Goal: Navigation & Orientation: Find specific page/section

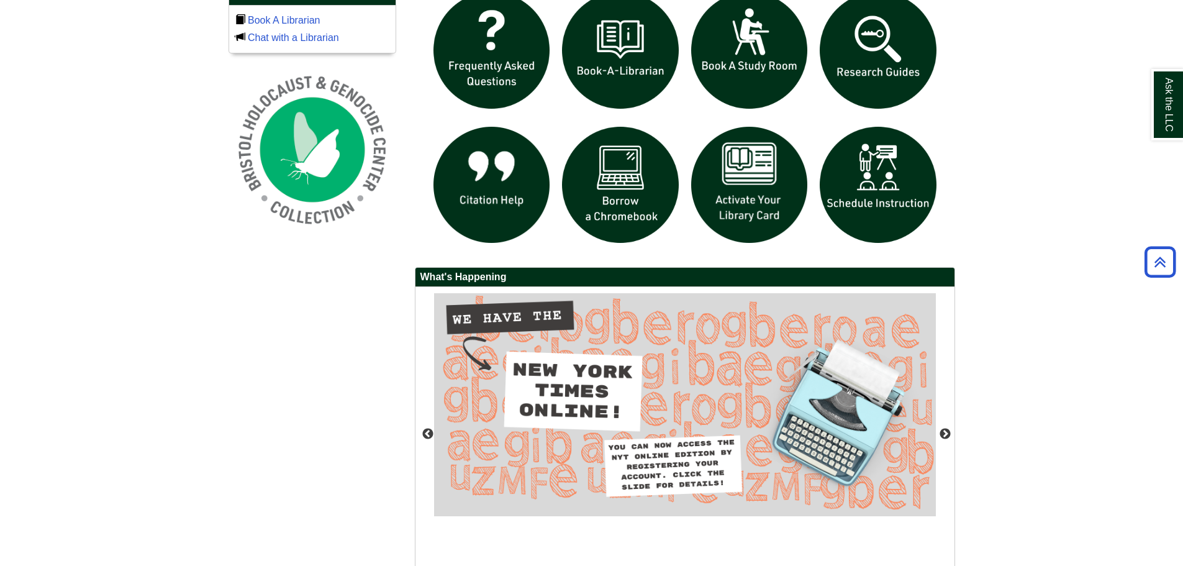
scroll to position [1022, 0]
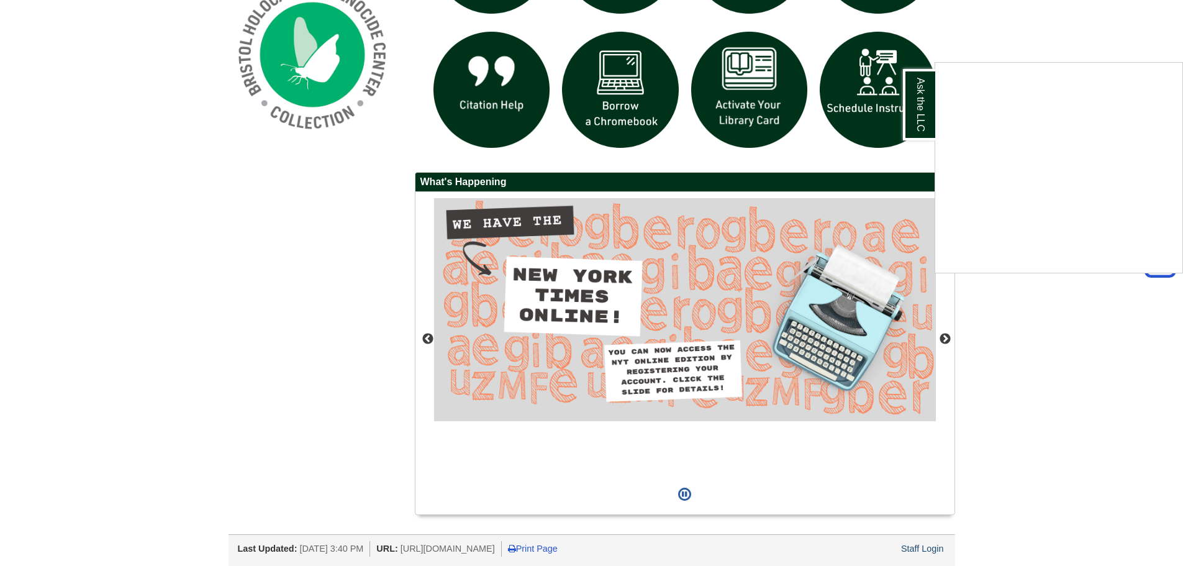
click at [924, 550] on div "Ask the LLC" at bounding box center [591, 283] width 1183 height 566
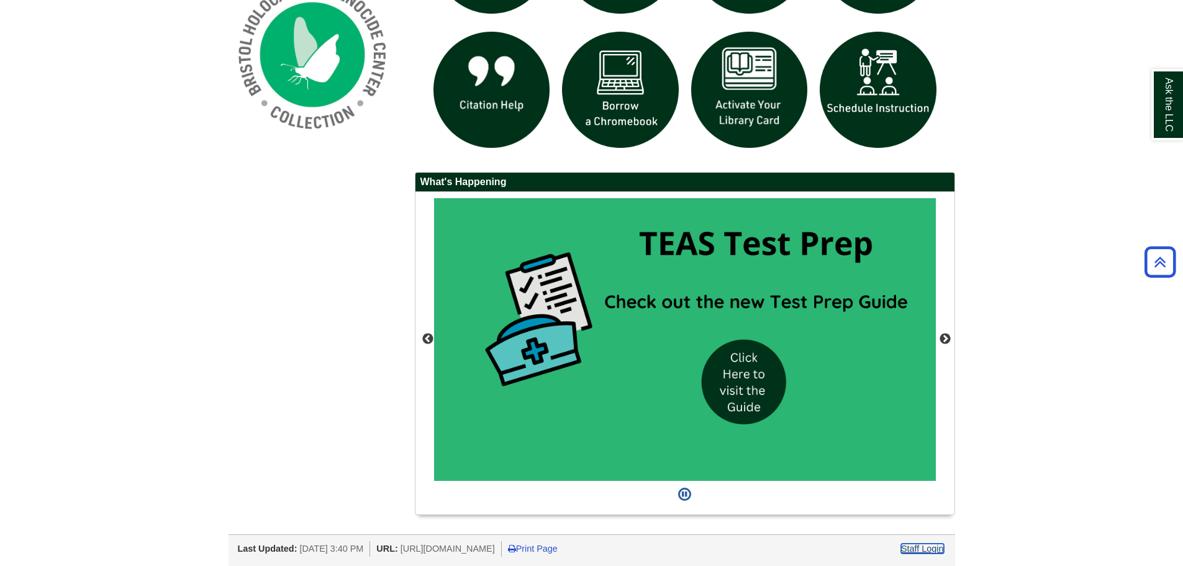
click at [914, 549] on link "Staff Login" at bounding box center [922, 548] width 43 height 10
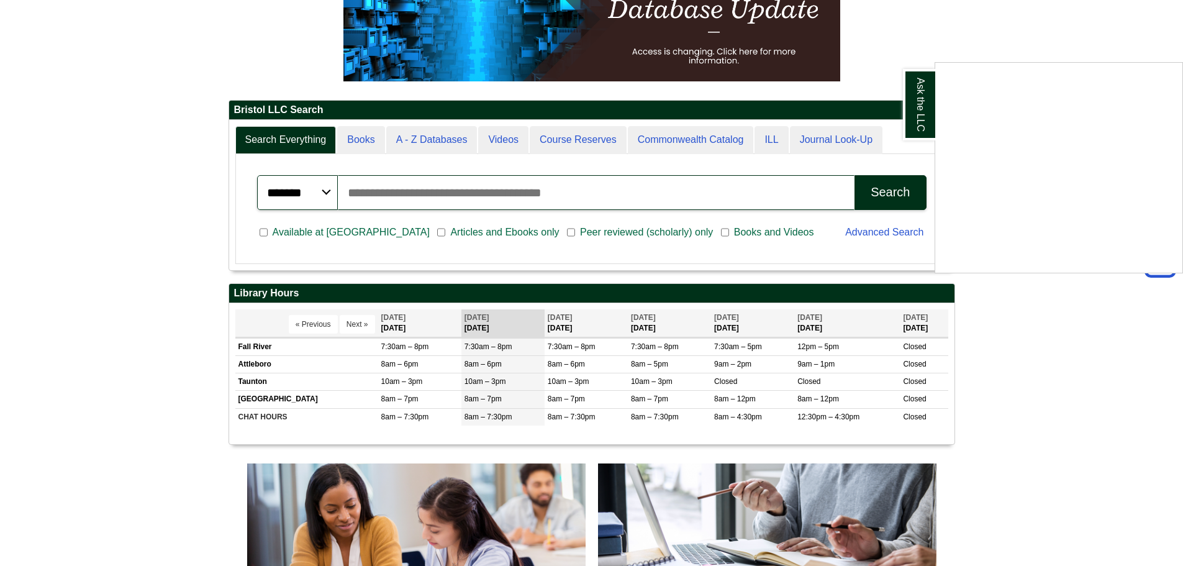
scroll to position [311, 0]
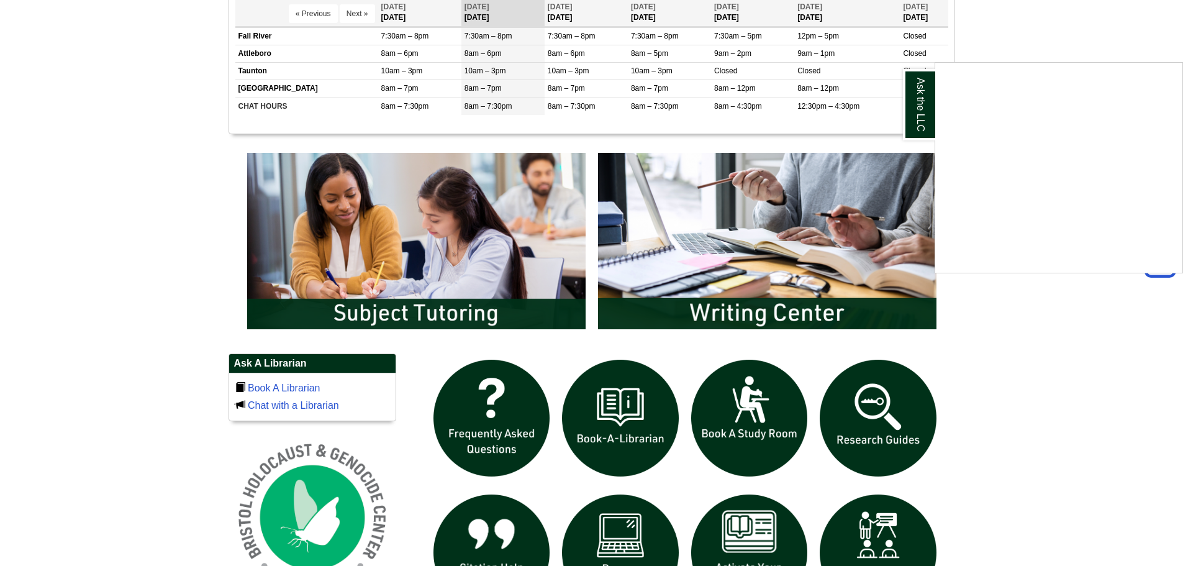
click at [415, 312] on div "Ask the LLC" at bounding box center [591, 283] width 1183 height 566
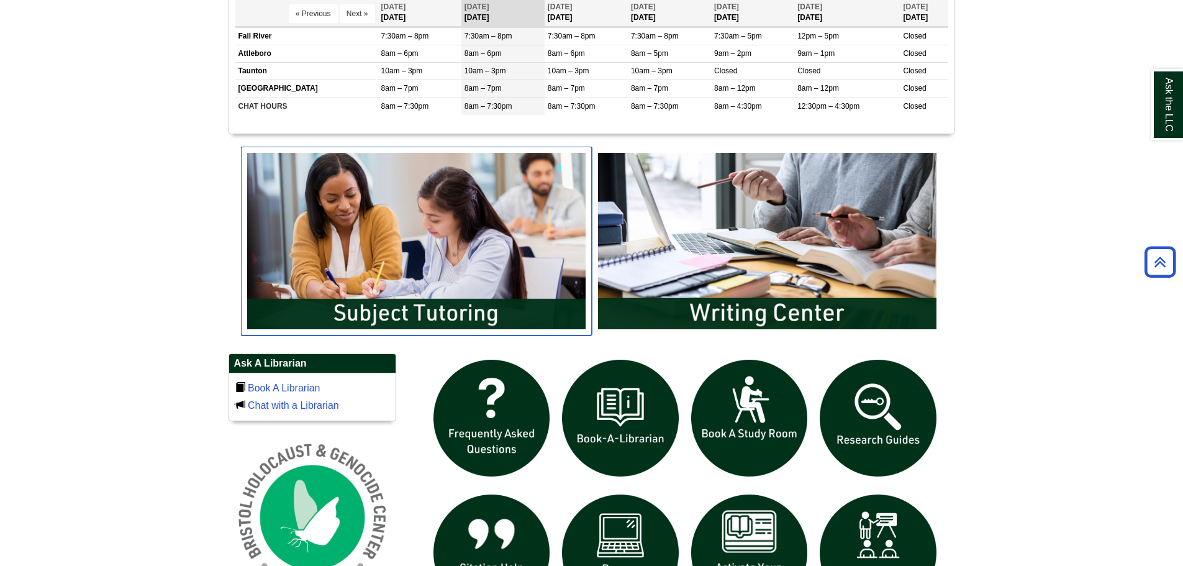
click at [415, 312] on img "slideshow" at bounding box center [416, 241] width 351 height 189
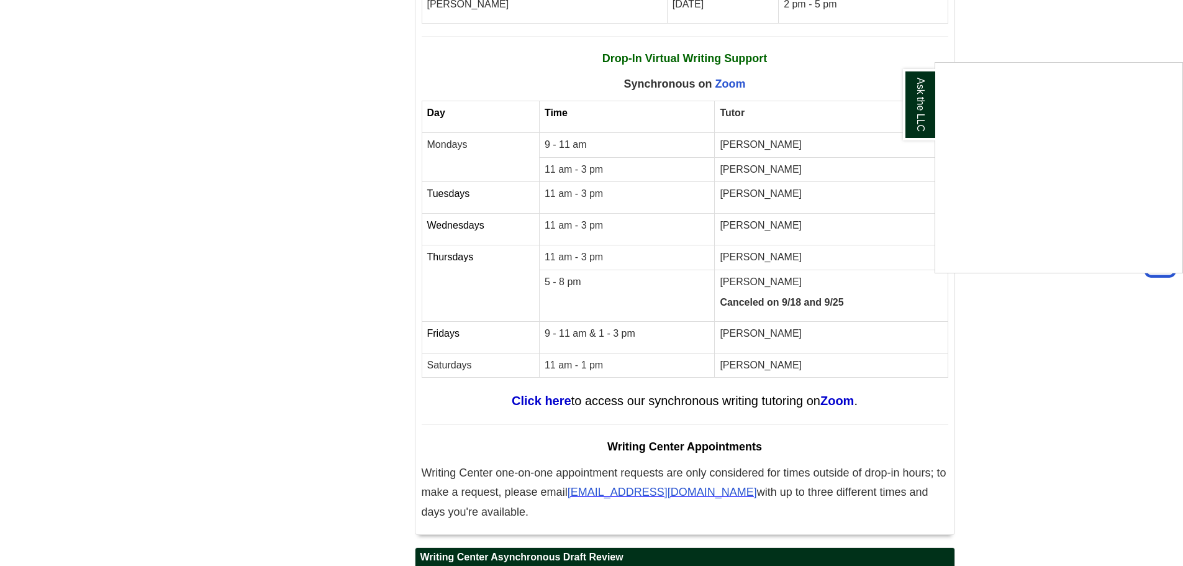
scroll to position [6302, 0]
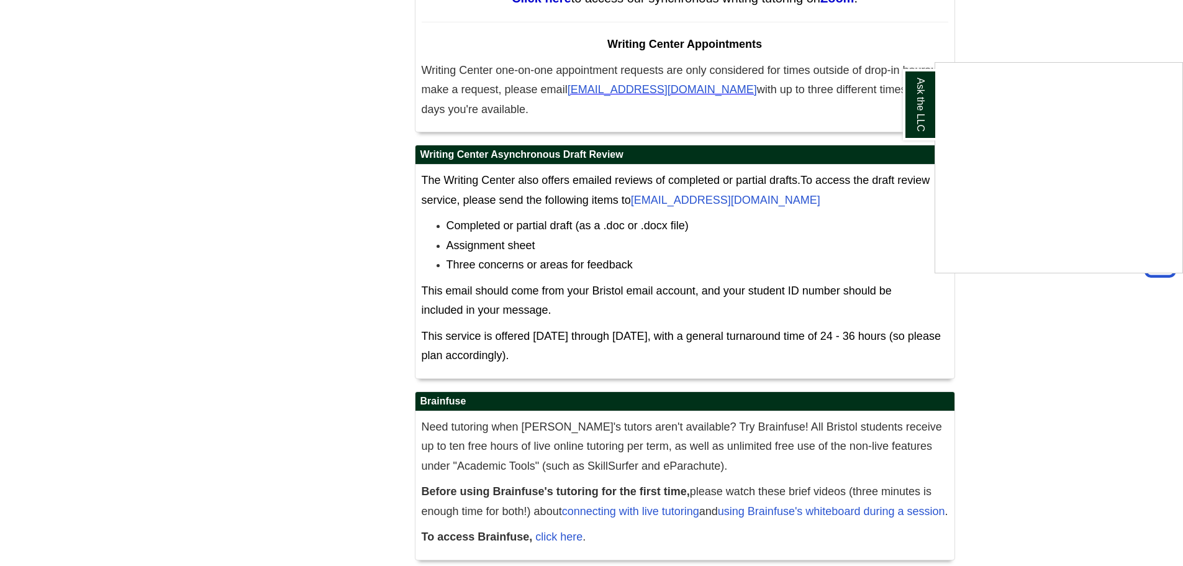
click at [906, 550] on div "Ask the LLC" at bounding box center [591, 283] width 1183 height 566
